Goal: Transaction & Acquisition: Purchase product/service

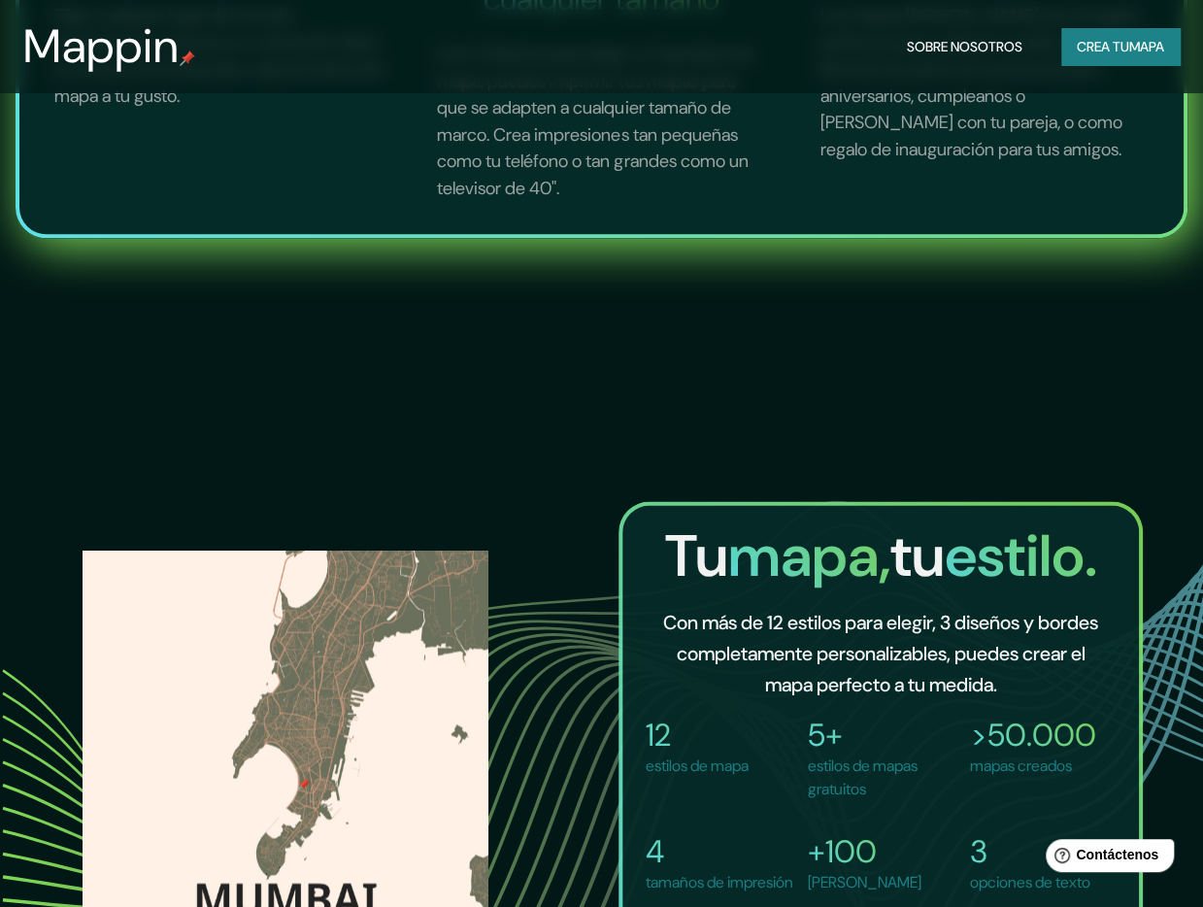
scroll to position [1000, 0]
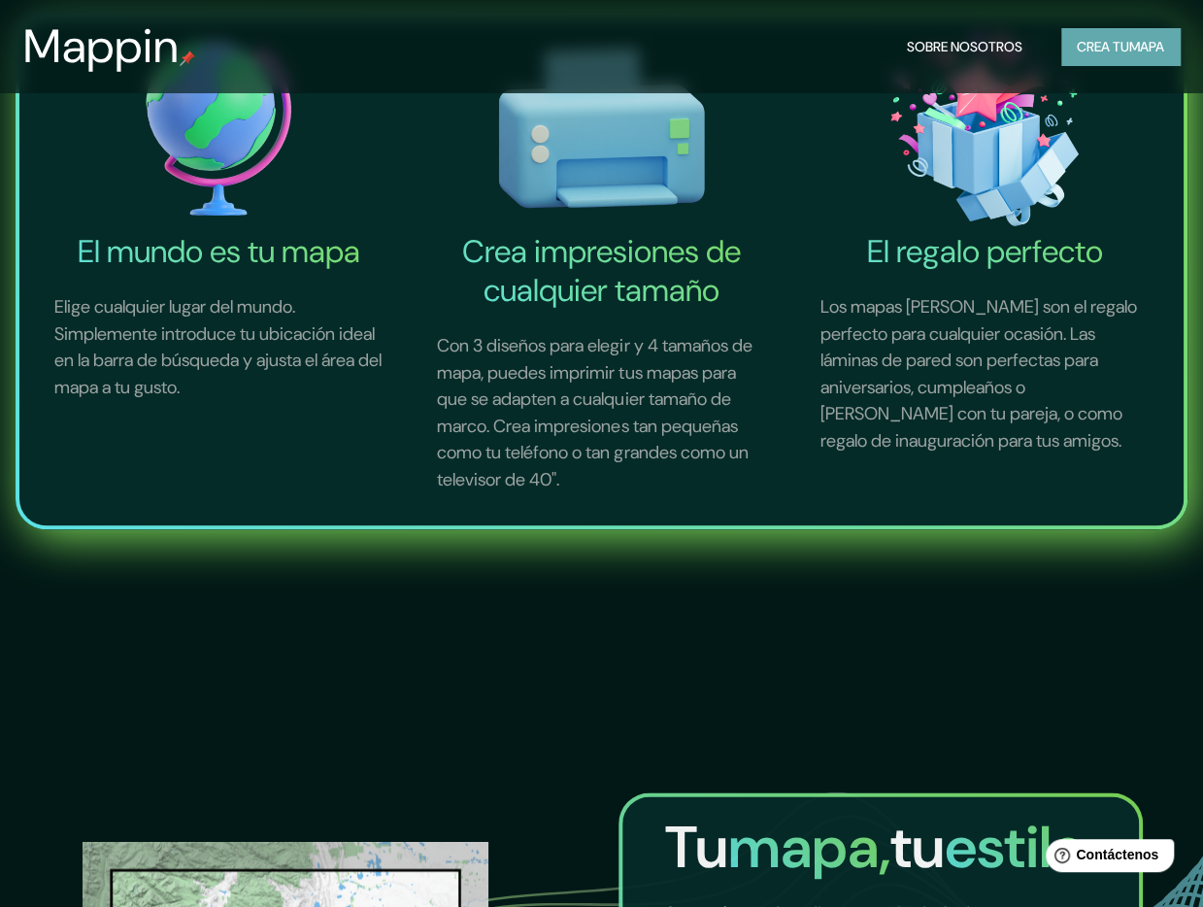
click at [1134, 57] on font "mapa" at bounding box center [1146, 46] width 35 height 25
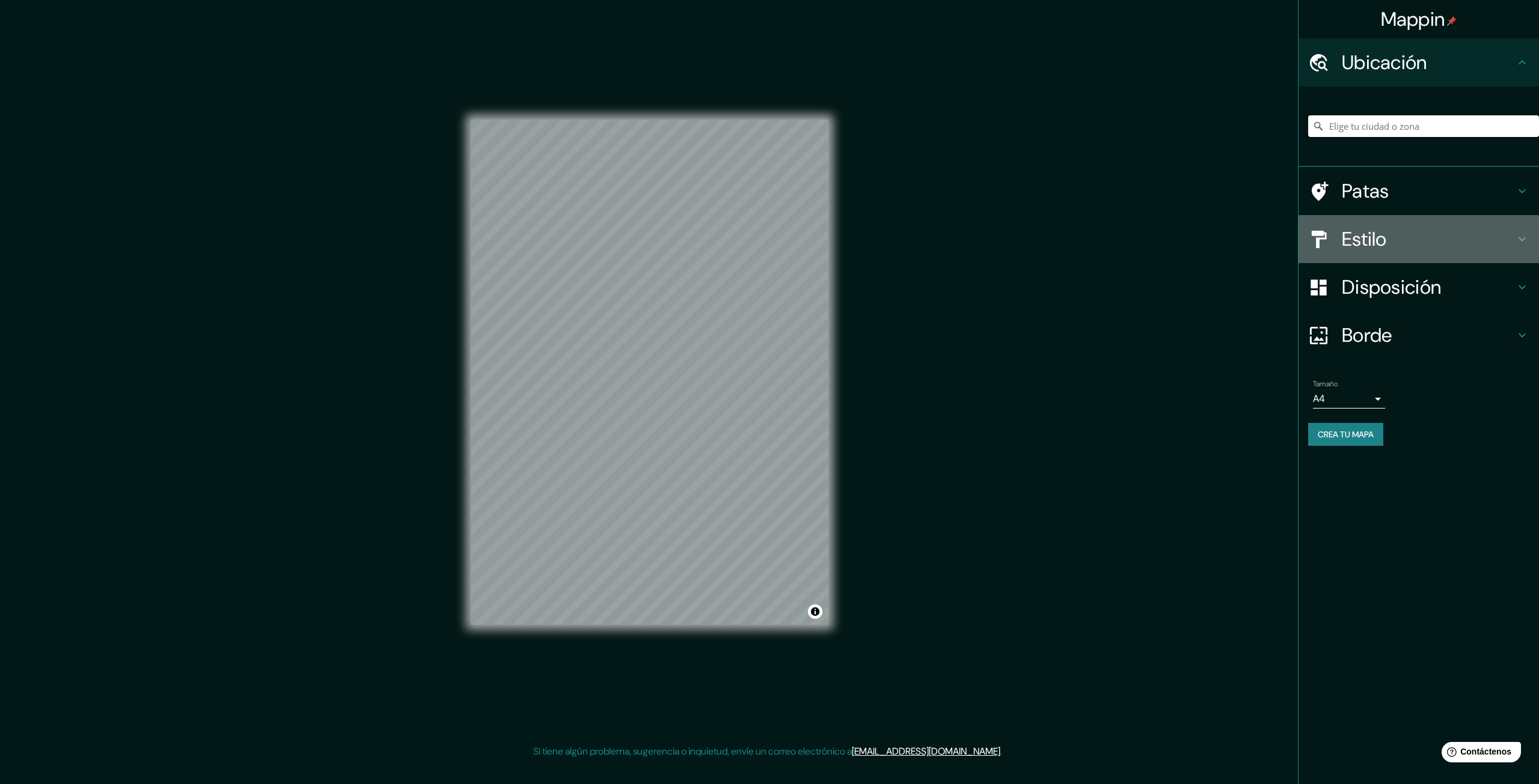
click at [744, 238] on h4 "Estilo" at bounding box center [1428, 239] width 173 height 24
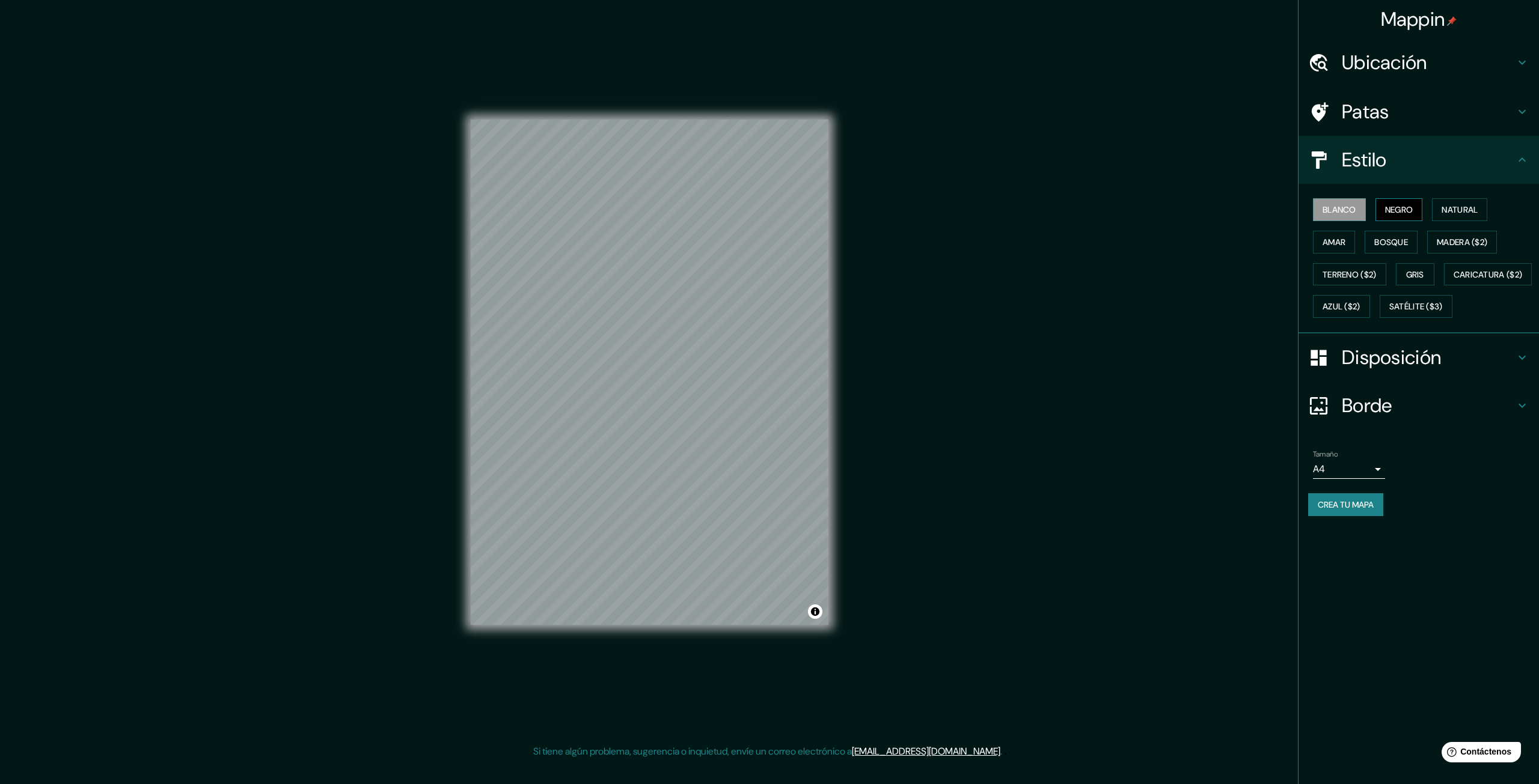
click at [744, 209] on font "Negro" at bounding box center [1399, 209] width 28 height 11
click at [744, 237] on font "Amar" at bounding box center [1333, 242] width 23 height 11
click at [744, 243] on font "Bosque" at bounding box center [1391, 242] width 33 height 11
click at [744, 264] on button "Terreno ($2)" at bounding box center [1350, 274] width 73 height 23
click at [744, 212] on font "Natural" at bounding box center [1459, 209] width 36 height 11
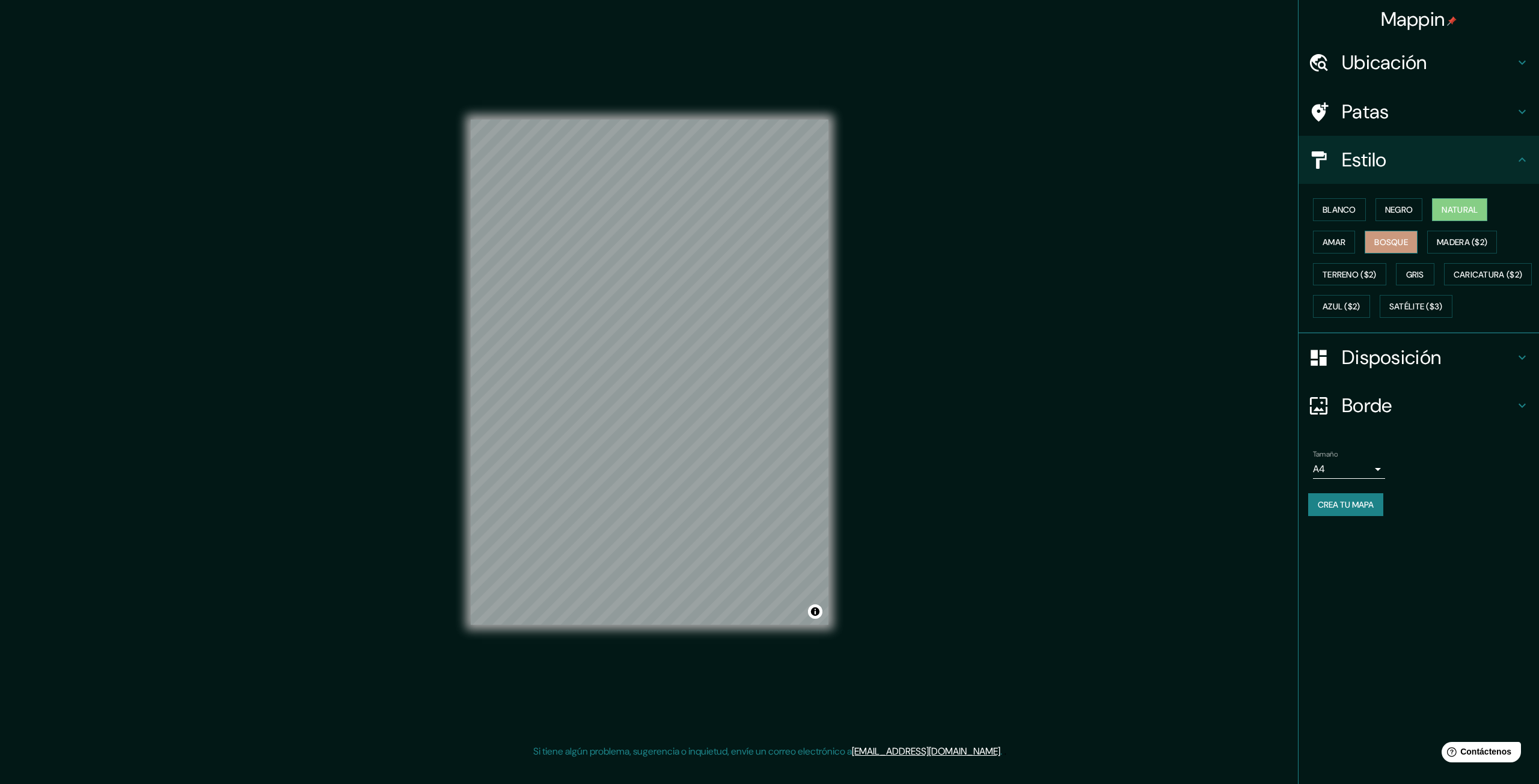
click at [744, 231] on button "Bosque" at bounding box center [1390, 242] width 53 height 23
click at [744, 213] on font "Negro" at bounding box center [1399, 209] width 28 height 11
click at [744, 239] on button "Amar" at bounding box center [1334, 242] width 42 height 23
click at [744, 237] on font "Bosque" at bounding box center [1391, 242] width 33 height 11
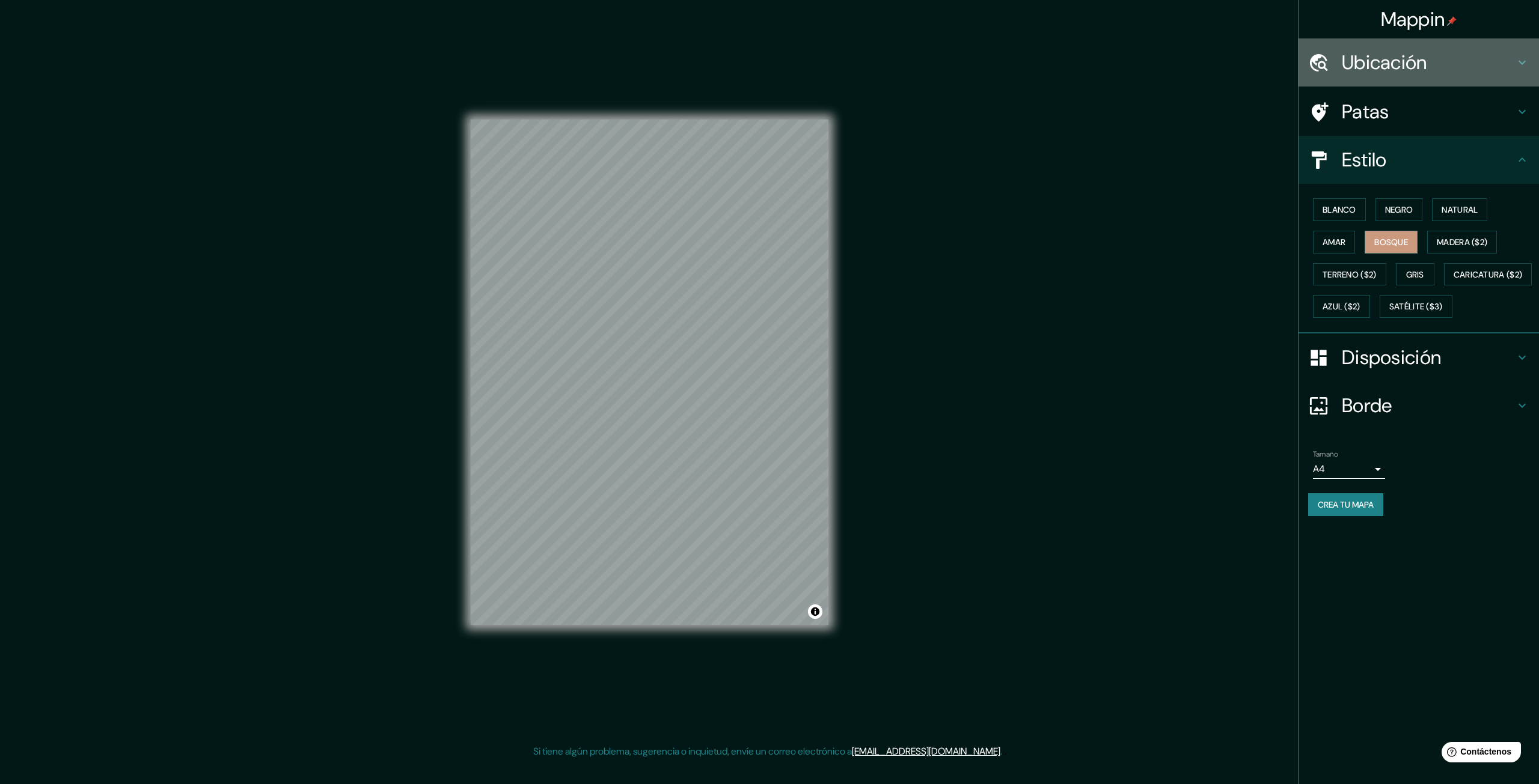
click at [744, 61] on h4 "Ubicación" at bounding box center [1428, 62] width 173 height 24
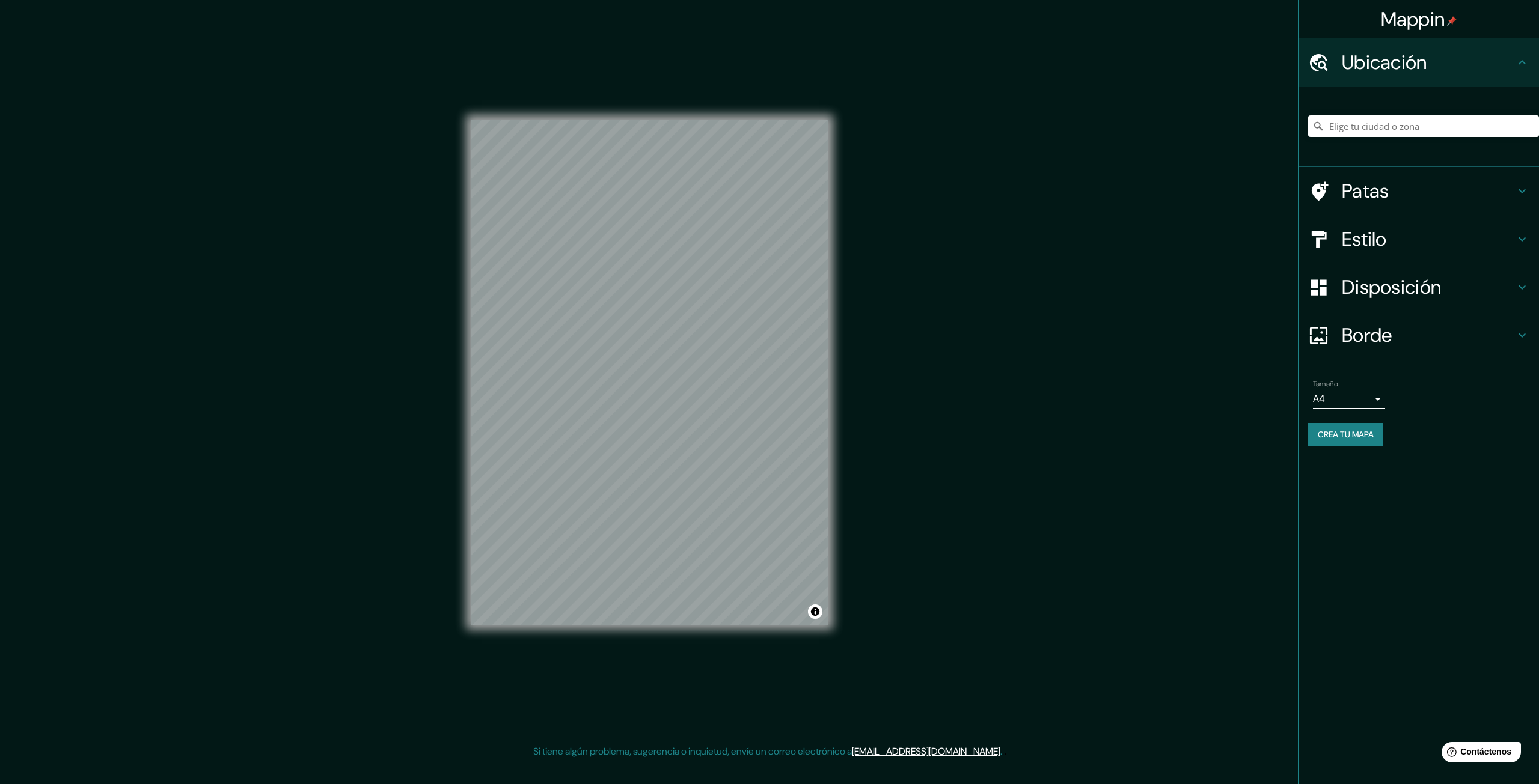
click at [744, 61] on h4 "Ubicación" at bounding box center [1428, 62] width 173 height 24
click at [744, 275] on font "Disposición" at bounding box center [1391, 287] width 99 height 25
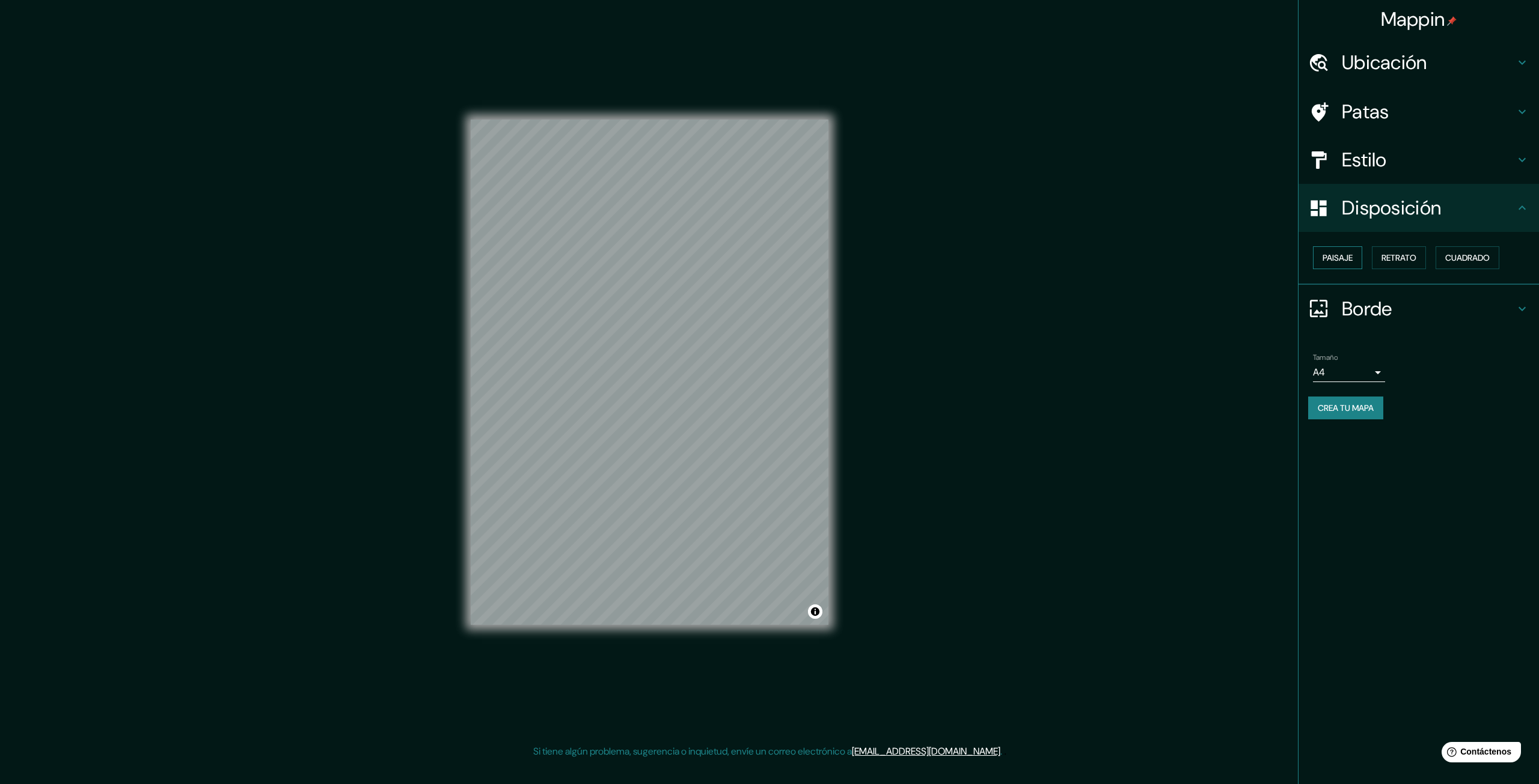
click at [744, 260] on font "Paisaje" at bounding box center [1337, 257] width 30 height 11
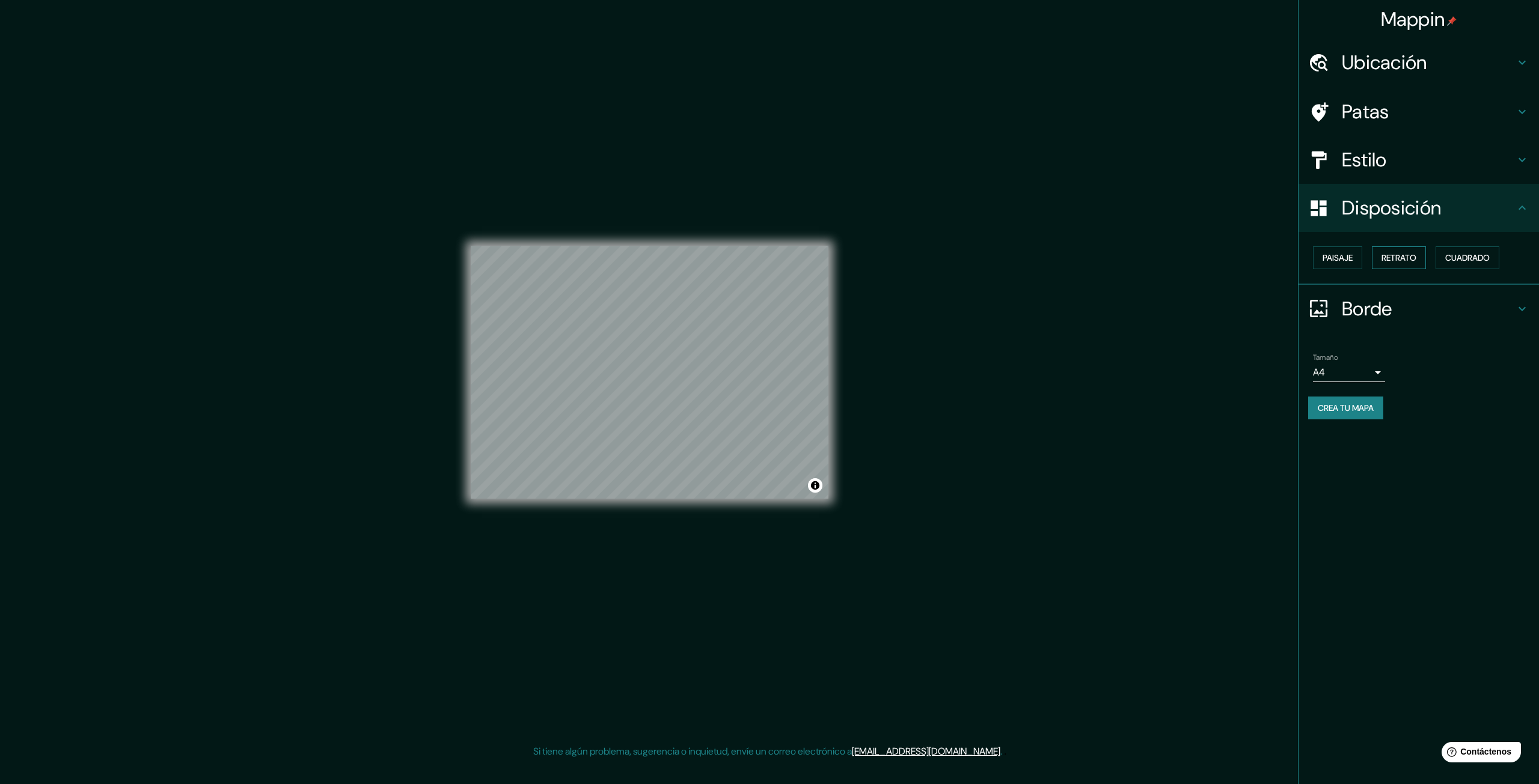
click at [744, 259] on font "Retrato" at bounding box center [1398, 257] width 35 height 11
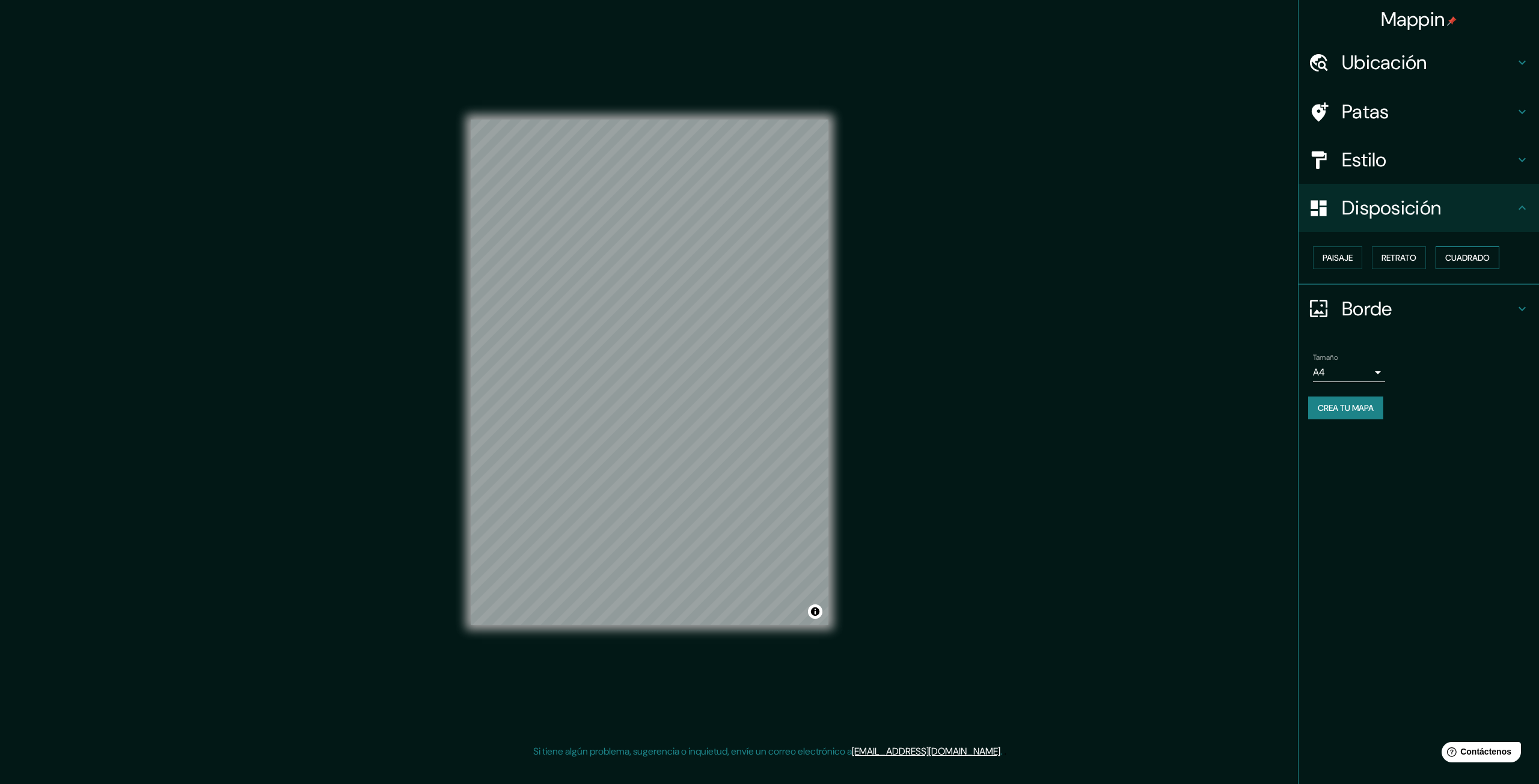
click at [744, 255] on font "Cuadrado" at bounding box center [1467, 257] width 45 height 11
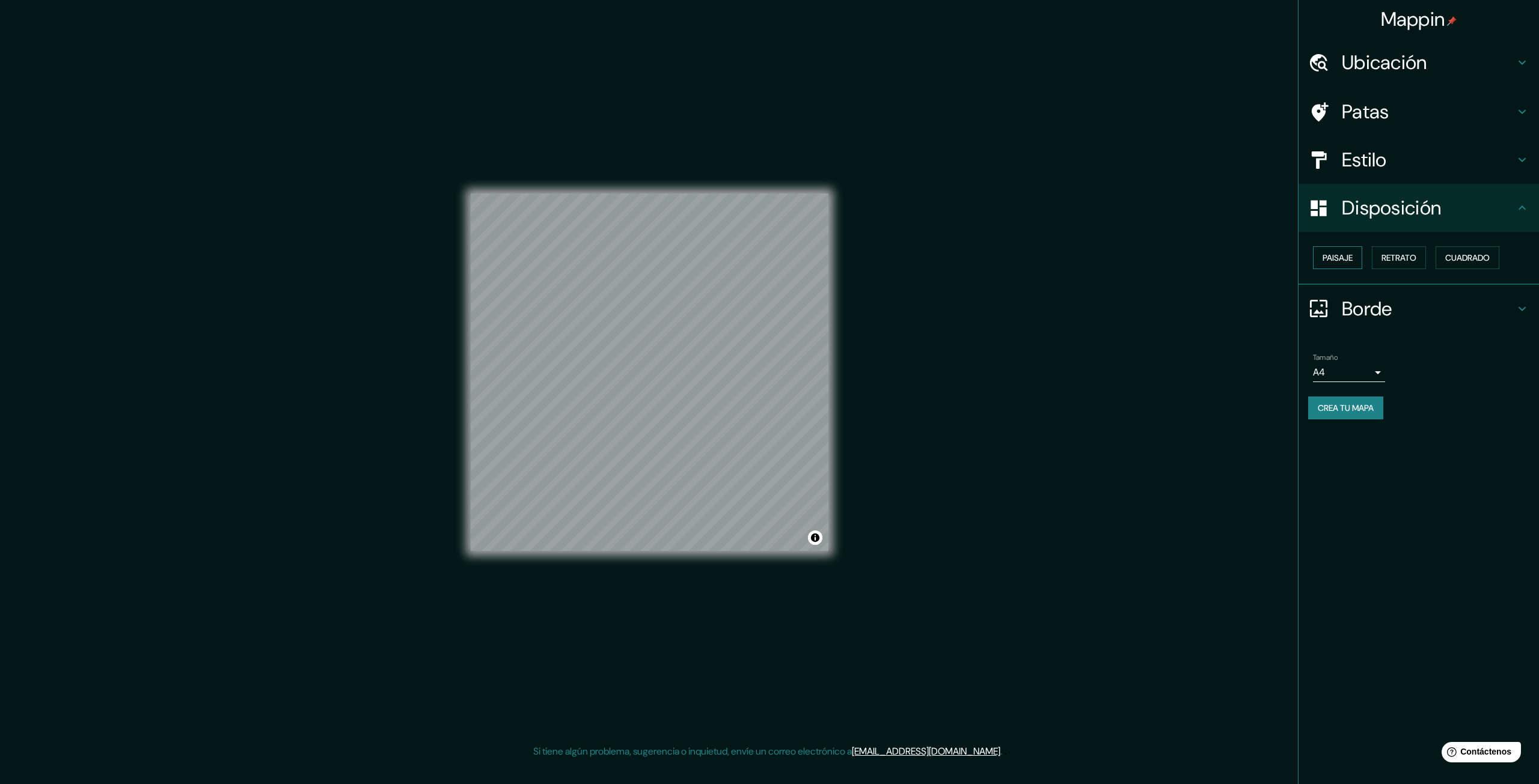
click at [744, 257] on font "Paisaje" at bounding box center [1337, 257] width 30 height 11
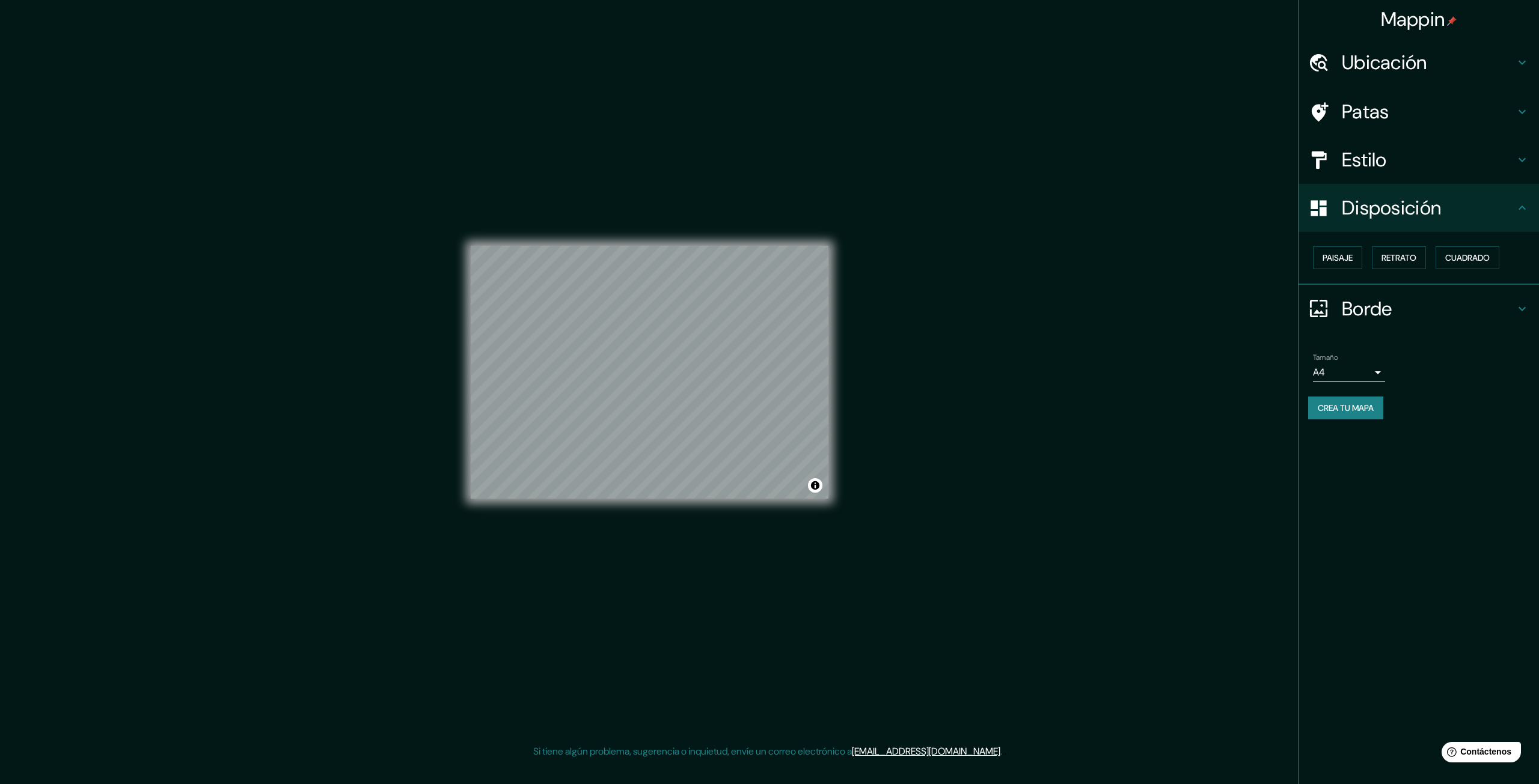
click at [744, 372] on body "Mappin Ubicación Patas Estilo Disposición Paisaje Retrato Cuadrado Borde Elige …" at bounding box center [770, 392] width 1539 height 784
click at [744, 418] on li "A3" at bounding box center [1349, 420] width 72 height 22
type input "a4"
click at [744, 359] on div "Mappin Ubicación Patas Estilo Disposición Paisaje Retrato Cuadrado Borde Elige …" at bounding box center [770, 382] width 1539 height 764
click at [744, 166] on font "Estilo" at bounding box center [1364, 160] width 45 height 25
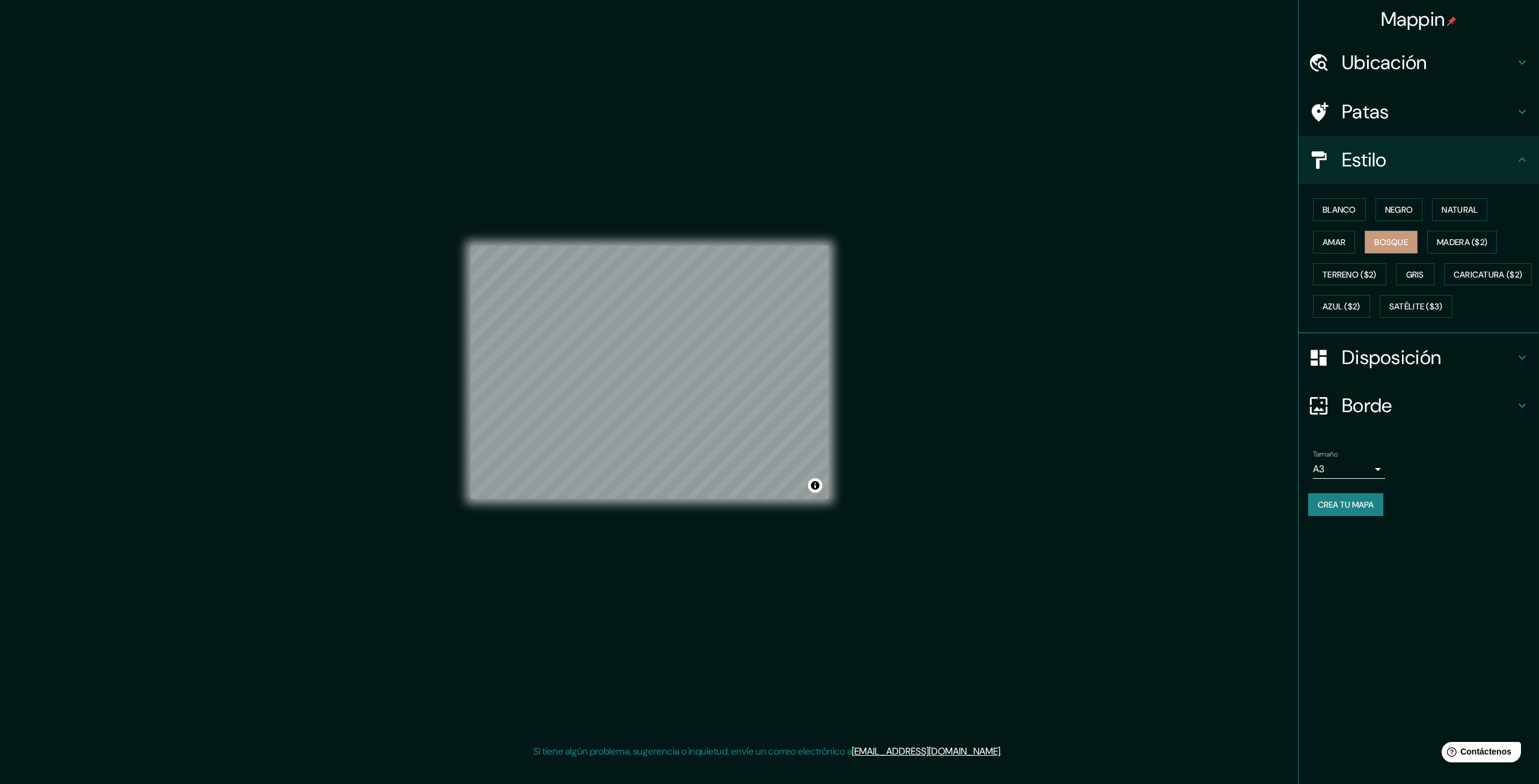
click at [744, 169] on font "Estilo" at bounding box center [1364, 160] width 45 height 25
click at [744, 370] on font "Disposición" at bounding box center [1391, 357] width 99 height 25
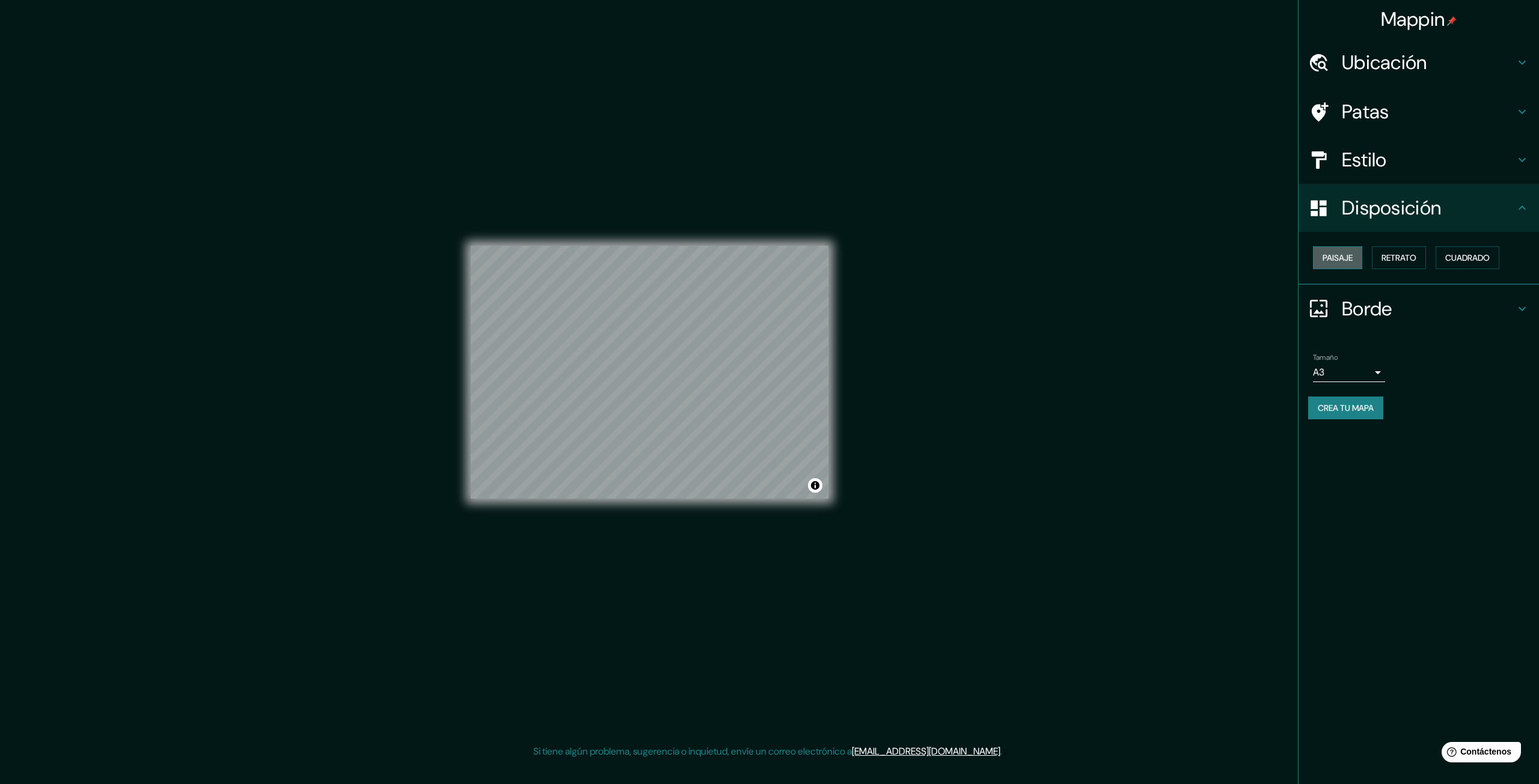
click at [744, 265] on button "Paisaje" at bounding box center [1338, 257] width 50 height 23
click at [744, 259] on button "Retrato" at bounding box center [1398, 257] width 54 height 23
